Goal: Information Seeking & Learning: Learn about a topic

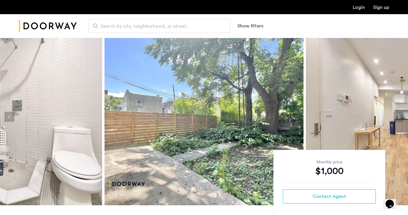
click at [370, 142] on img at bounding box center [405, 116] width 199 height 177
click at [340, 92] on img at bounding box center [405, 116] width 199 height 177
click at [357, 110] on img at bounding box center [405, 116] width 199 height 177
click at [298, 145] on img at bounding box center [203, 116] width 199 height 177
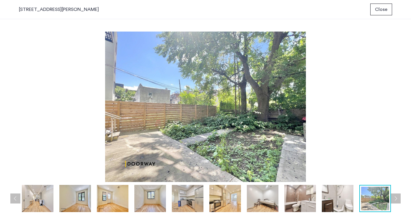
click at [257, 202] on img at bounding box center [263, 198] width 32 height 27
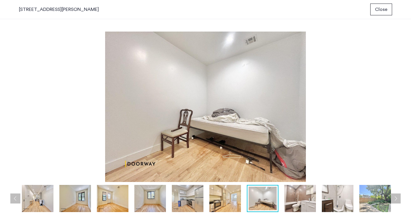
click at [226, 200] on img at bounding box center [225, 198] width 32 height 27
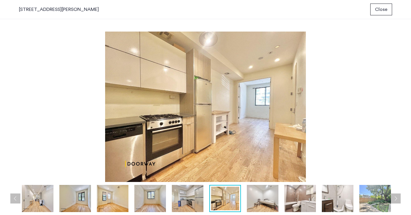
click at [190, 200] on img at bounding box center [188, 198] width 32 height 27
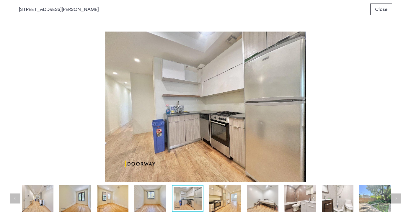
click at [149, 201] on img at bounding box center [150, 198] width 32 height 27
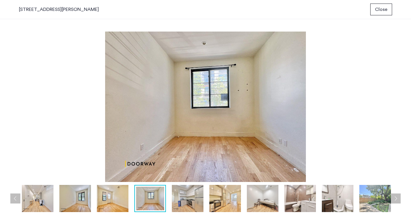
click at [112, 206] on img at bounding box center [113, 198] width 32 height 27
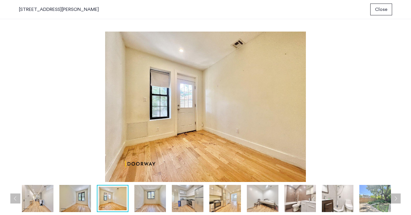
click at [69, 201] on img at bounding box center [75, 198] width 32 height 27
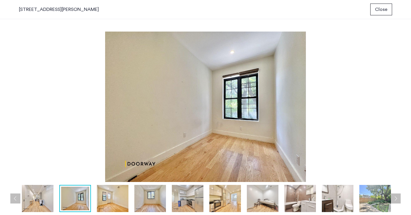
click at [35, 203] on img at bounding box center [38, 198] width 32 height 27
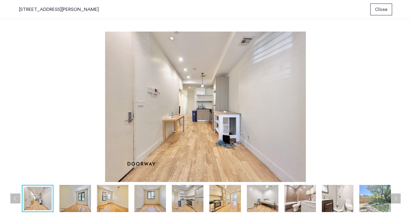
click at [399, 198] on button "Next apartment" at bounding box center [395, 198] width 10 height 10
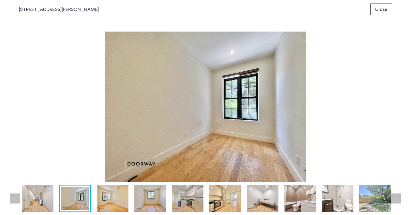
click at [376, 199] on img at bounding box center [375, 198] width 32 height 27
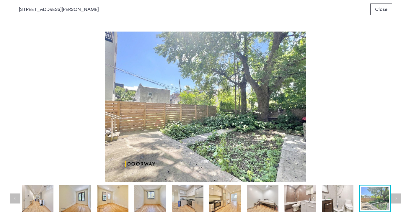
click at [376, 199] on img at bounding box center [375, 199] width 28 height 24
click at [323, 203] on img at bounding box center [337, 198] width 32 height 27
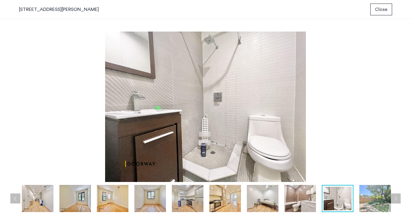
click at [271, 198] on img at bounding box center [263, 198] width 32 height 27
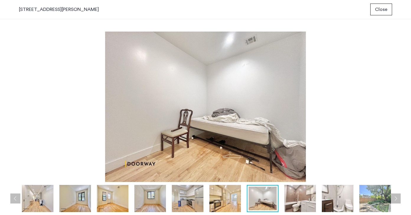
click at [217, 198] on img at bounding box center [225, 198] width 32 height 27
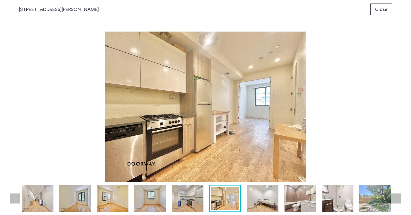
click at [185, 198] on img at bounding box center [188, 198] width 32 height 27
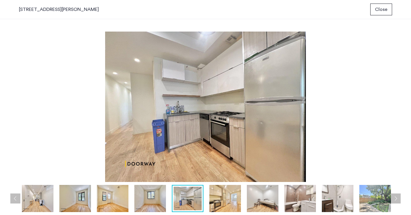
click at [12, 201] on button "Previous apartment" at bounding box center [15, 198] width 10 height 10
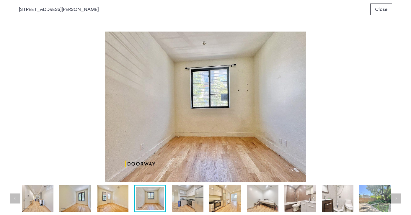
click at [12, 201] on button "Previous apartment" at bounding box center [15, 198] width 10 height 10
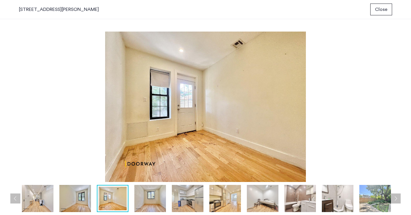
click at [12, 201] on button "Previous apartment" at bounding box center [15, 198] width 10 height 10
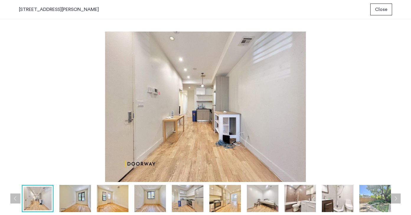
click at [12, 201] on button "Previous apartment" at bounding box center [15, 198] width 10 height 10
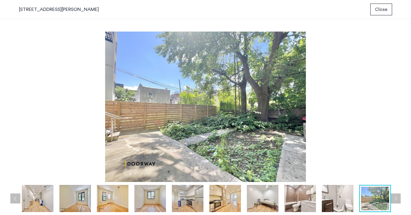
click at [12, 201] on button "Previous apartment" at bounding box center [15, 198] width 10 height 10
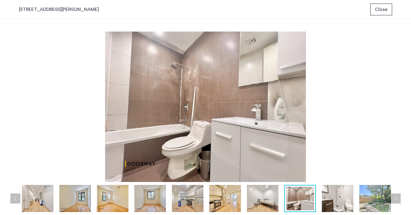
click at [387, 12] on button "Close" at bounding box center [381, 10] width 22 height 12
